Goal: Transaction & Acquisition: Download file/media

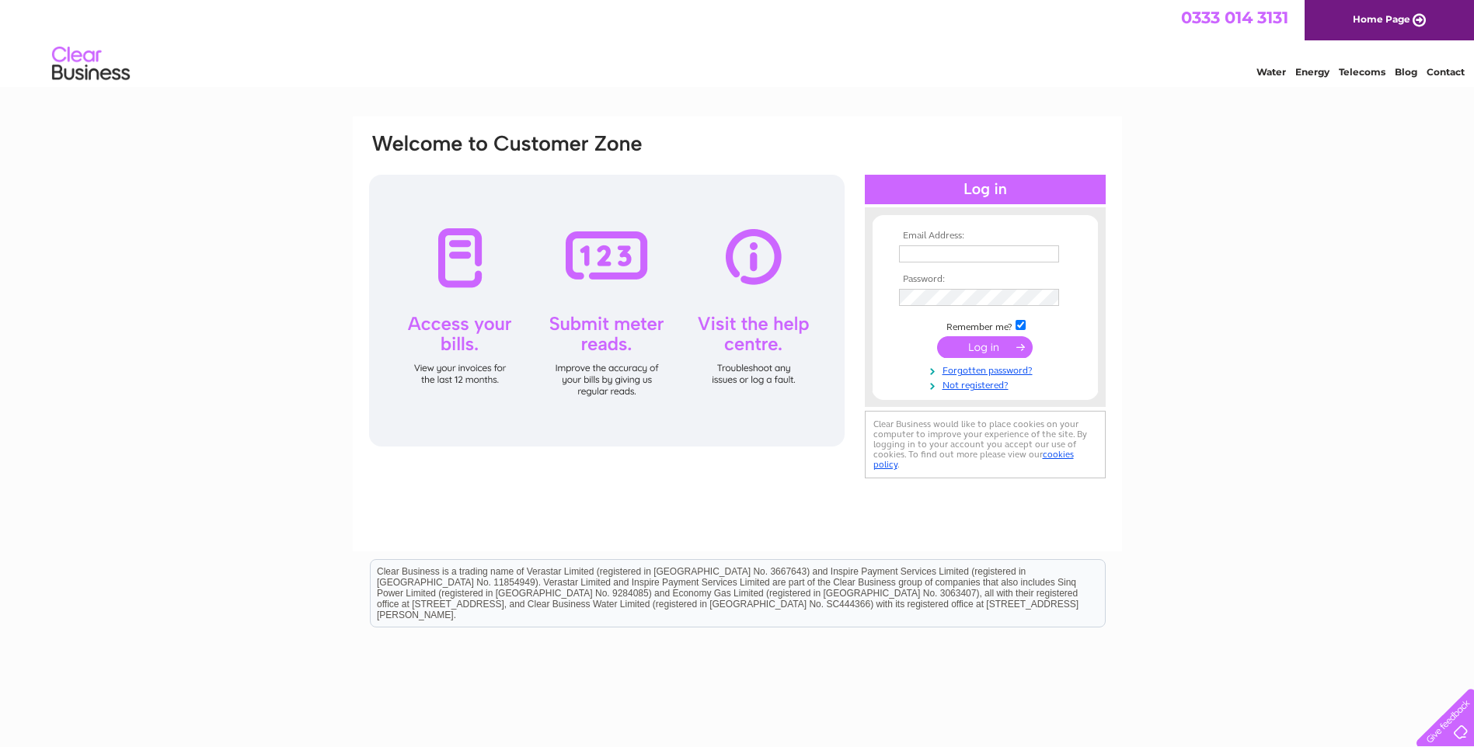
click at [988, 255] on input "text" at bounding box center [979, 254] width 160 height 17
type input "shirley.harrison@matrixcoms.com"
click at [990, 348] on input "submit" at bounding box center [985, 349] width 96 height 22
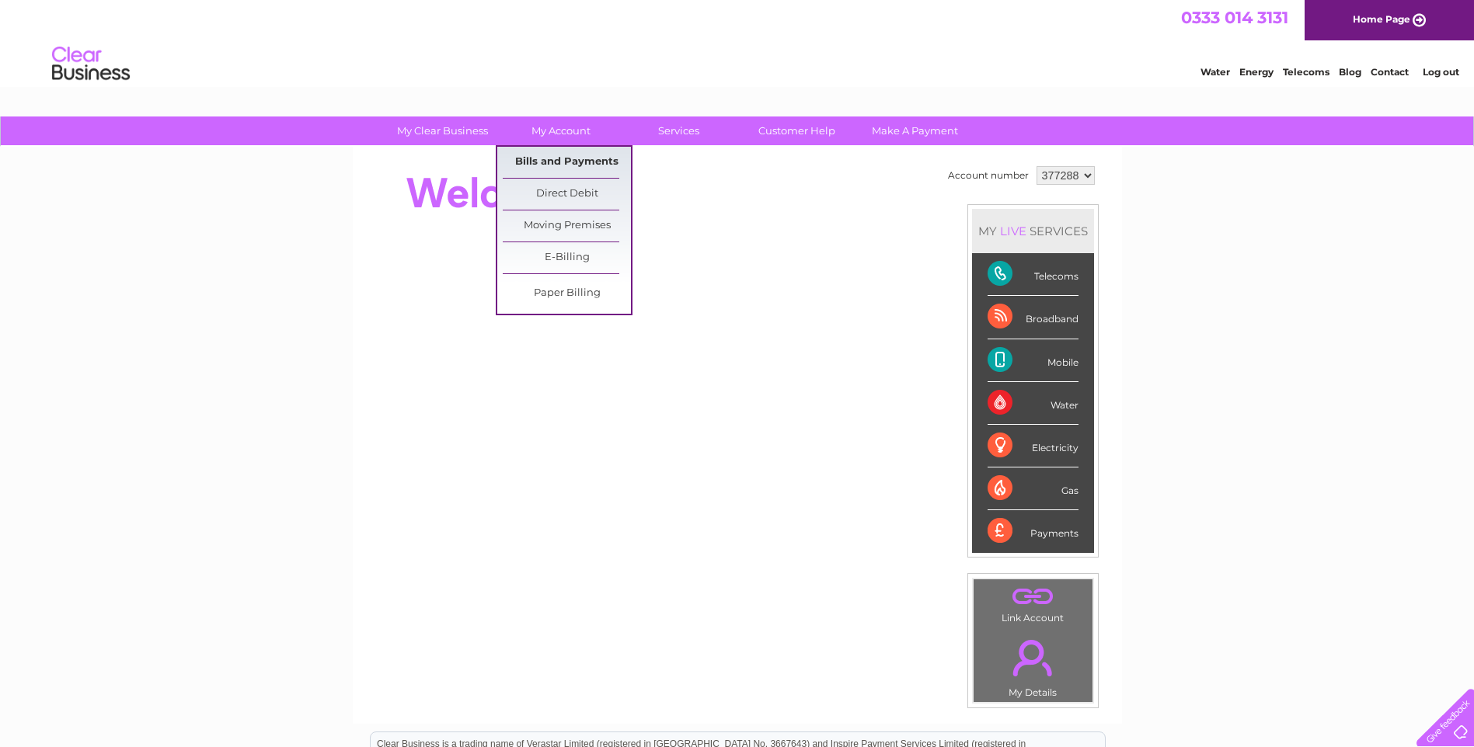
click at [577, 157] on link "Bills and Payments" at bounding box center [567, 162] width 128 height 31
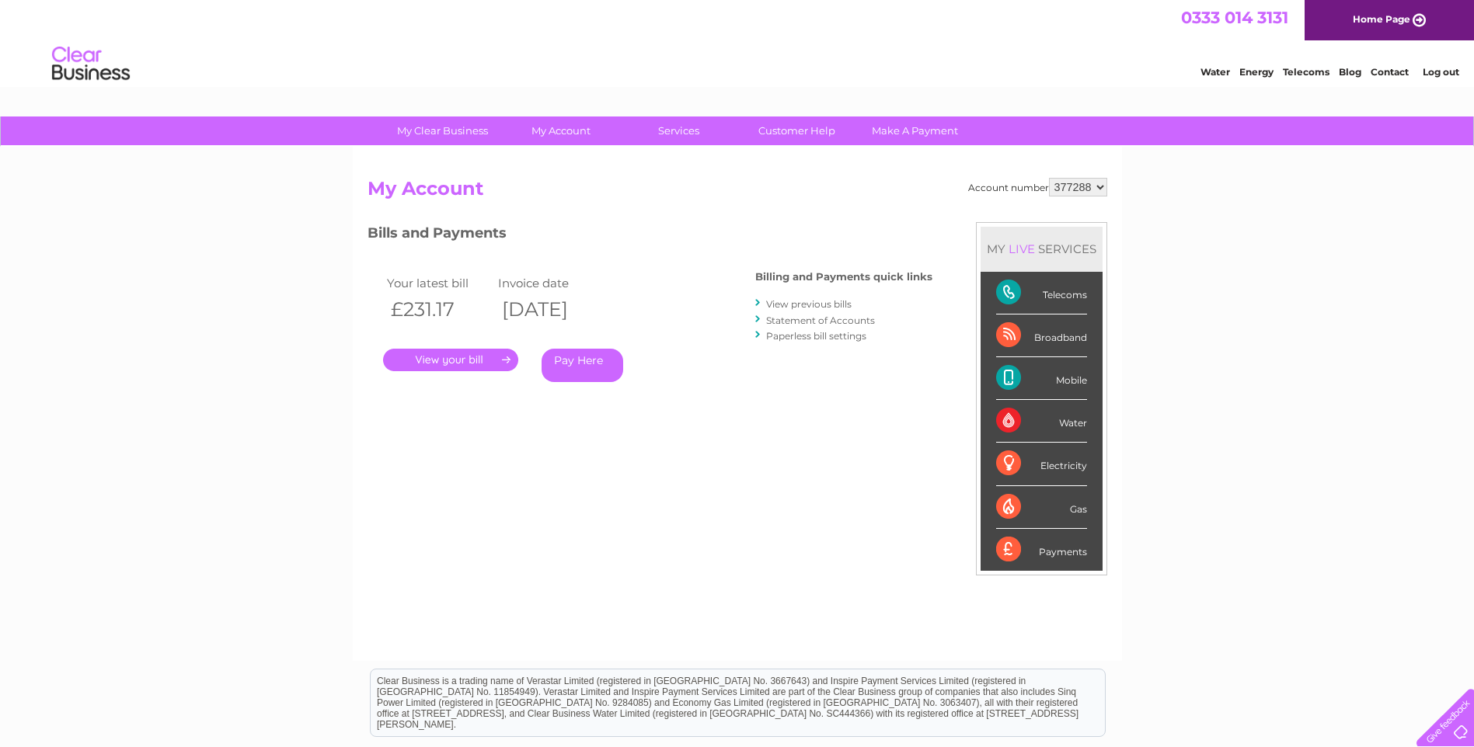
click at [457, 357] on link "." at bounding box center [450, 360] width 135 height 23
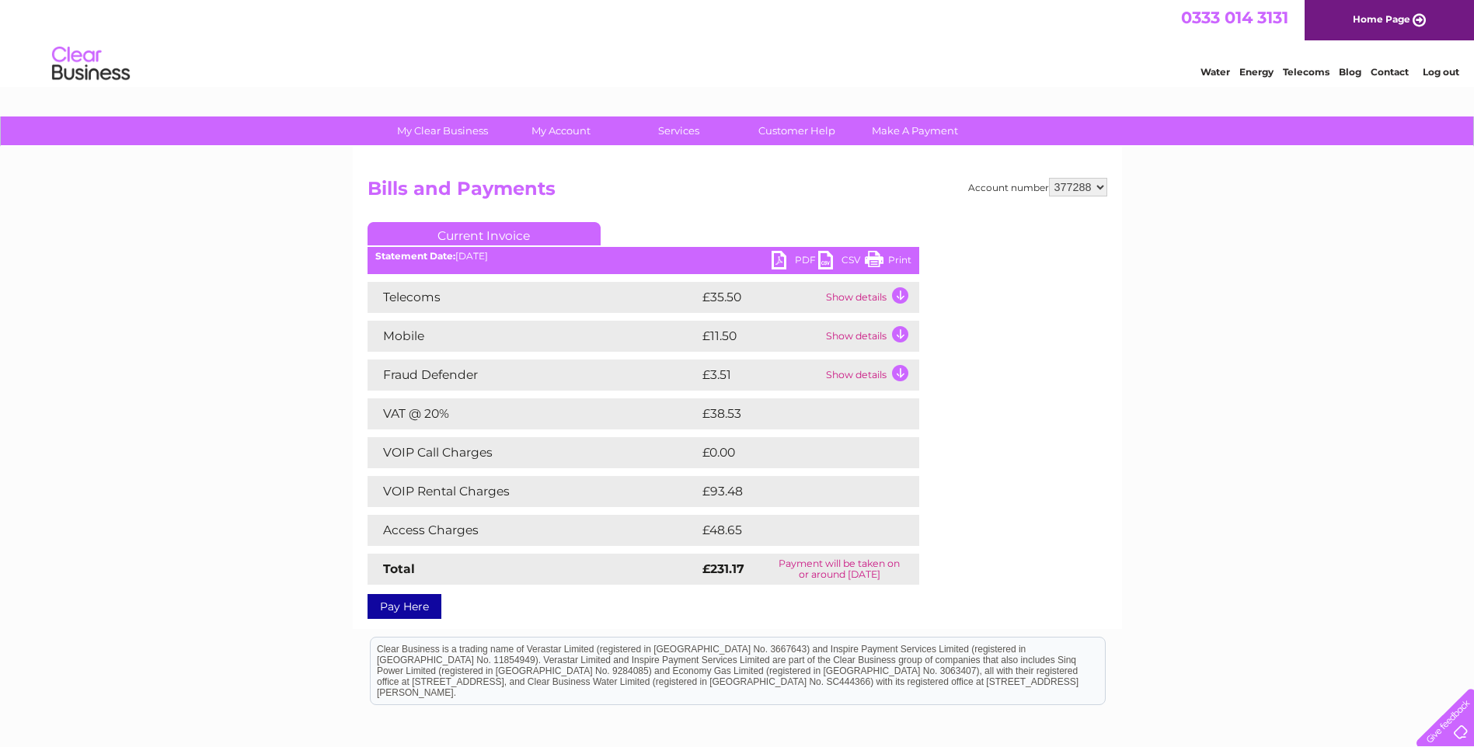
click at [783, 261] on link "PDF" at bounding box center [795, 262] width 47 height 23
click at [1443, 70] on link "Log out" at bounding box center [1441, 72] width 37 height 12
